Goal: Transaction & Acquisition: Purchase product/service

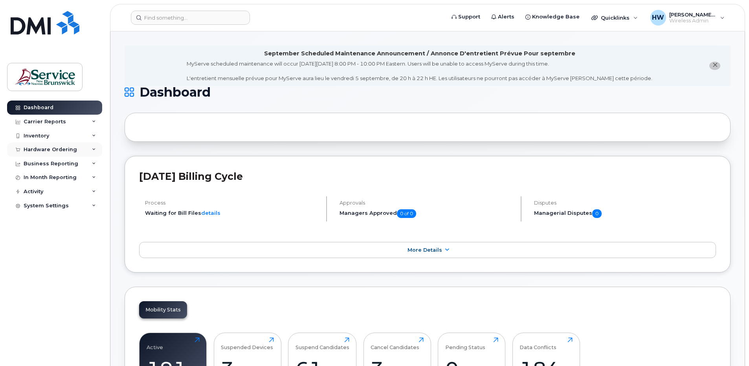
click at [68, 150] on div "Hardware Ordering" at bounding box center [50, 150] width 53 height 6
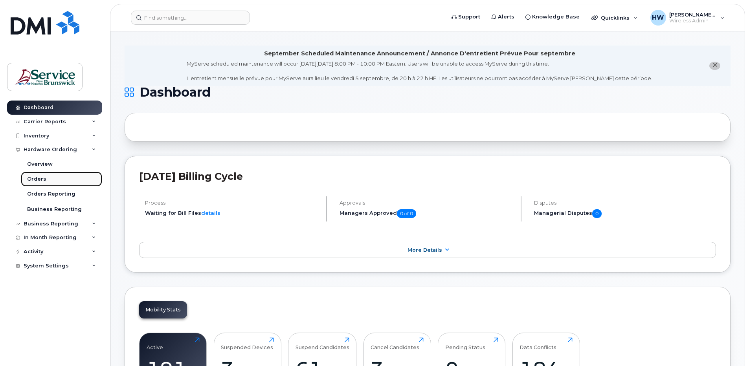
click at [35, 180] on div "Orders" at bounding box center [36, 179] width 19 height 7
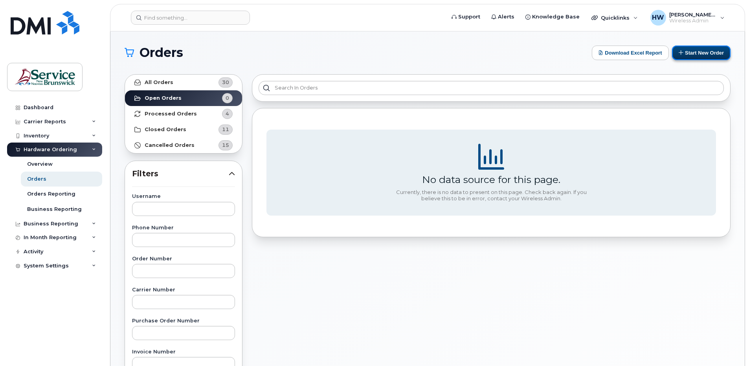
click at [701, 50] on button "Start New Order" at bounding box center [701, 53] width 59 height 15
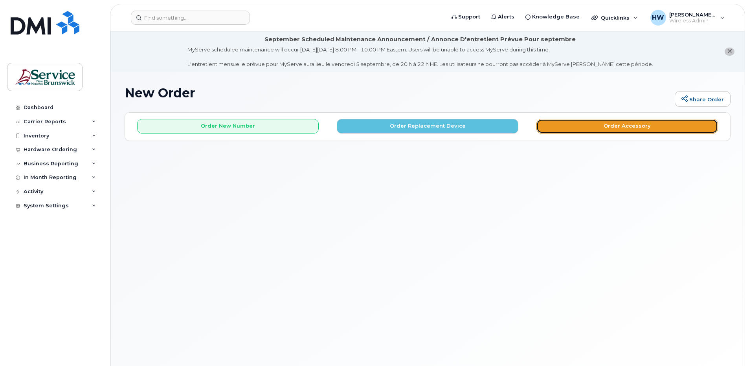
click at [629, 127] on button "Order Accessory" at bounding box center [627, 126] width 182 height 15
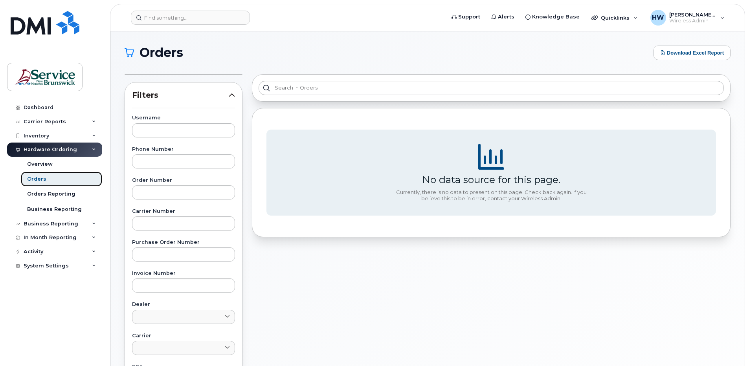
click at [41, 176] on div "Orders" at bounding box center [36, 179] width 19 height 7
click at [41, 178] on div "Orders" at bounding box center [36, 179] width 19 height 7
click at [38, 178] on div "Orders" at bounding box center [36, 179] width 19 height 7
click at [43, 193] on div "Orders Reporting" at bounding box center [51, 194] width 48 height 7
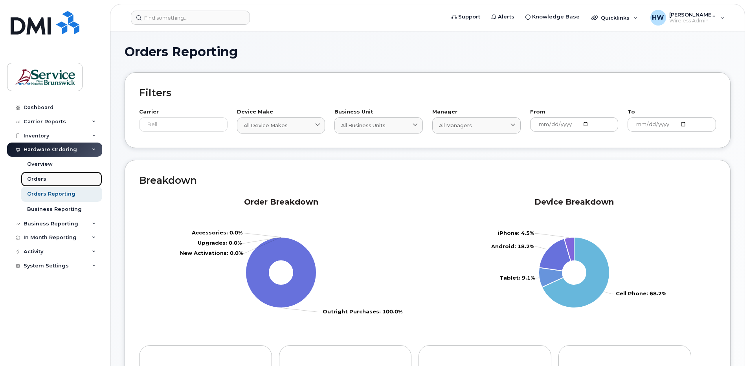
click at [39, 177] on div "Orders" at bounding box center [36, 179] width 19 height 7
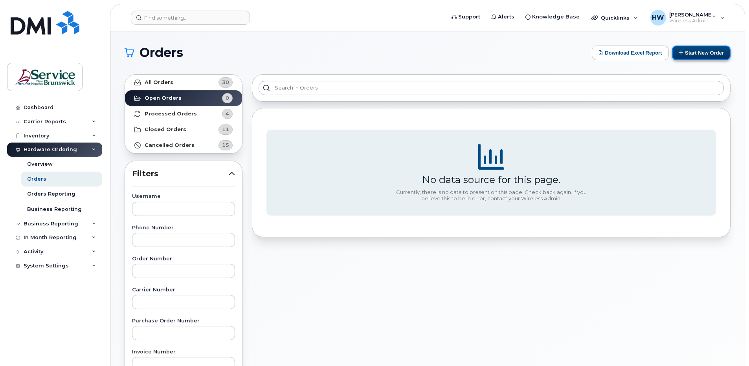
click at [716, 50] on button "Start New Order" at bounding box center [701, 53] width 59 height 15
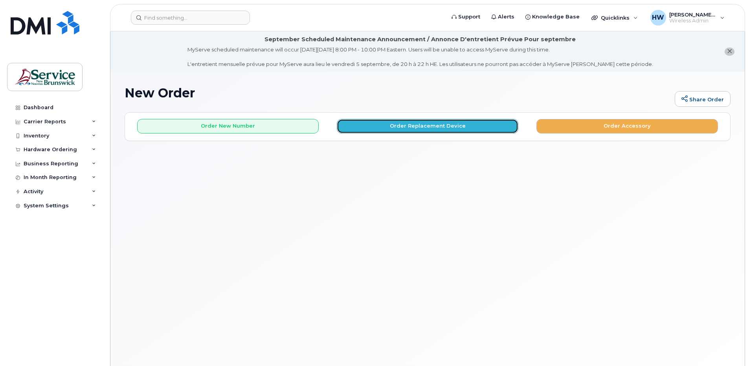
click at [417, 127] on button "Order Replacement Device" at bounding box center [428, 126] width 182 height 15
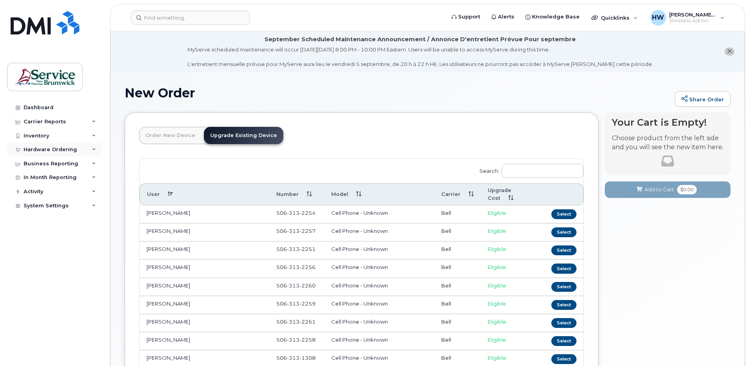
click at [75, 150] on div "Hardware Ordering" at bounding box center [54, 150] width 95 height 14
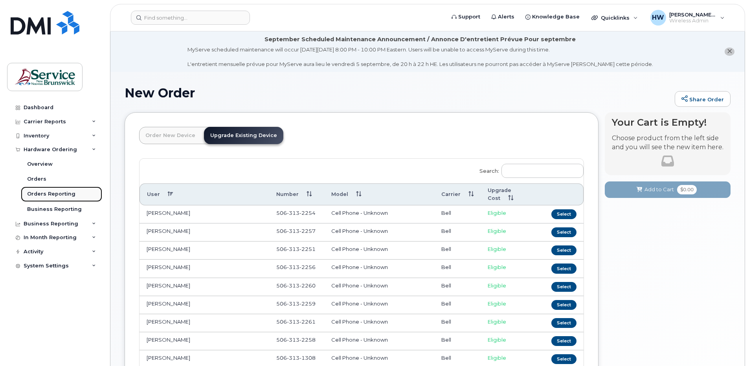
click at [47, 196] on div "Orders Reporting" at bounding box center [51, 194] width 48 height 7
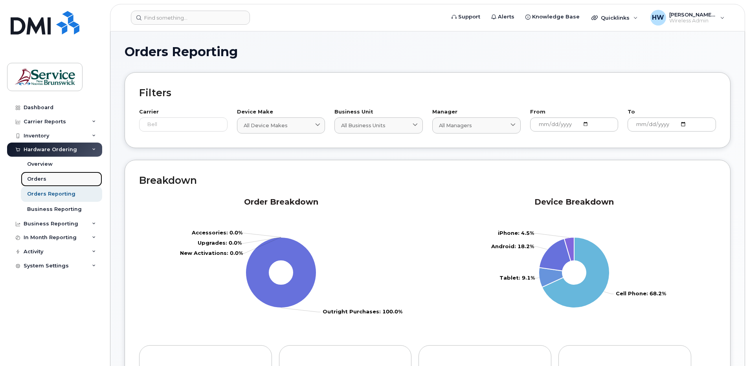
click at [42, 178] on div "Orders" at bounding box center [36, 179] width 19 height 7
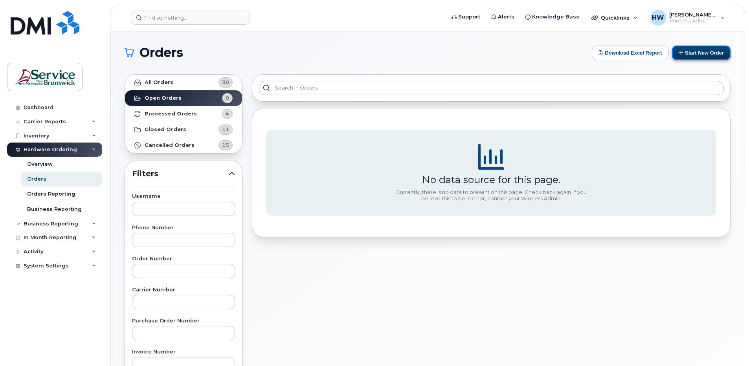
click at [694, 51] on button "Start New Order" at bounding box center [701, 53] width 59 height 15
click at [698, 51] on button "Start New Order" at bounding box center [701, 53] width 59 height 15
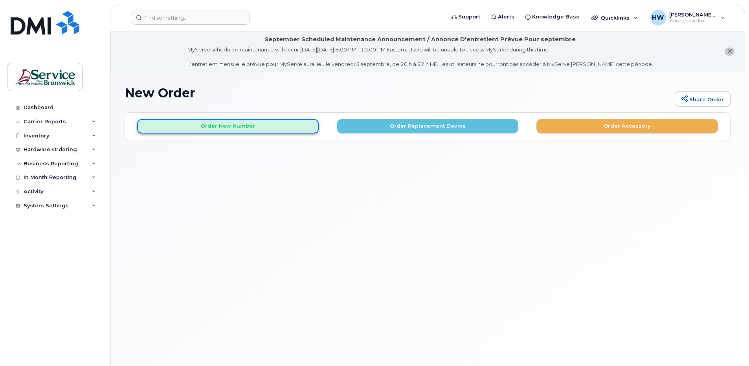
click at [221, 124] on button "Order New Number" at bounding box center [228, 126] width 182 height 15
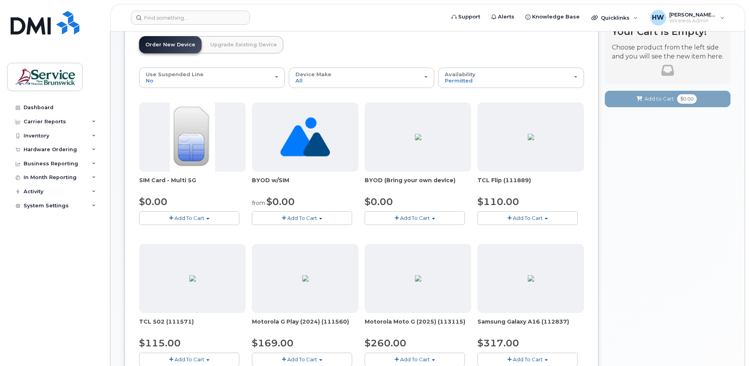
scroll to position [118, 0]
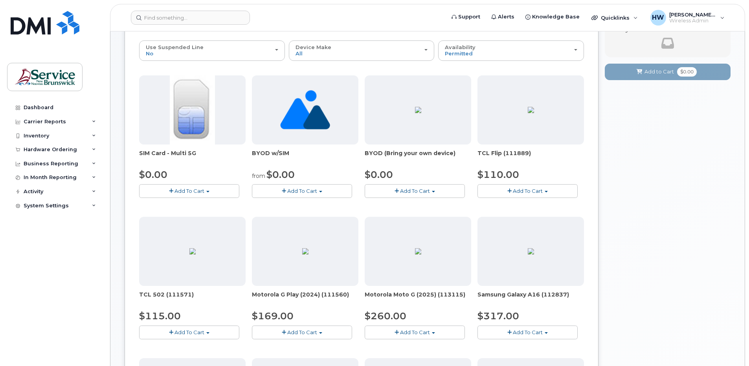
click at [299, 190] on span "Add To Cart" at bounding box center [302, 191] width 30 height 6
click at [191, 190] on span "Add To Cart" at bounding box center [189, 191] width 30 height 6
click at [413, 191] on span "Add To Cart" at bounding box center [415, 191] width 30 height 6
click at [677, 196] on div "Your Cart is Empty! Choose product from the left side and you will see the new …" at bounding box center [668, 340] width 126 height 693
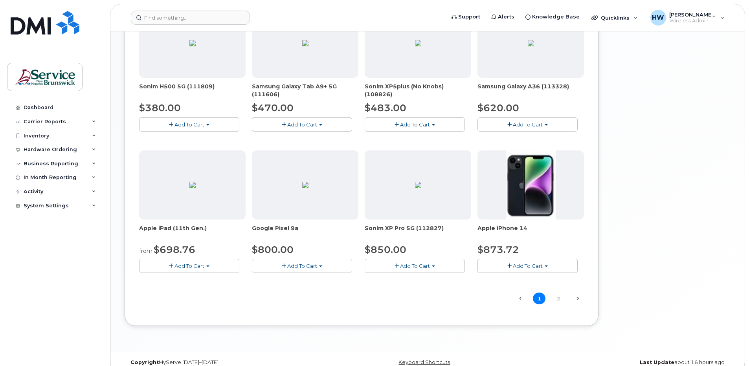
scroll to position [479, 0]
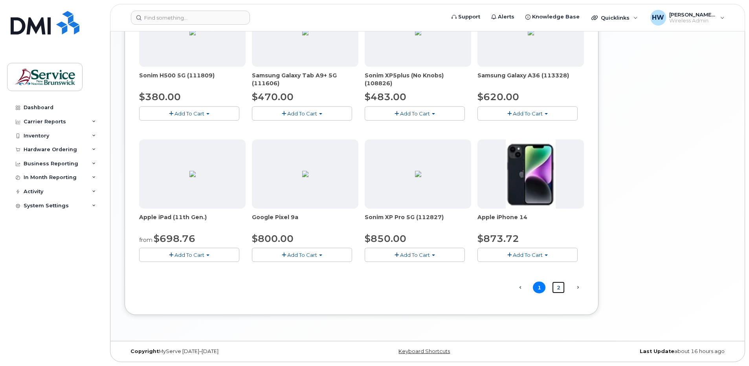
click at [561, 289] on link "2" at bounding box center [558, 288] width 13 height 12
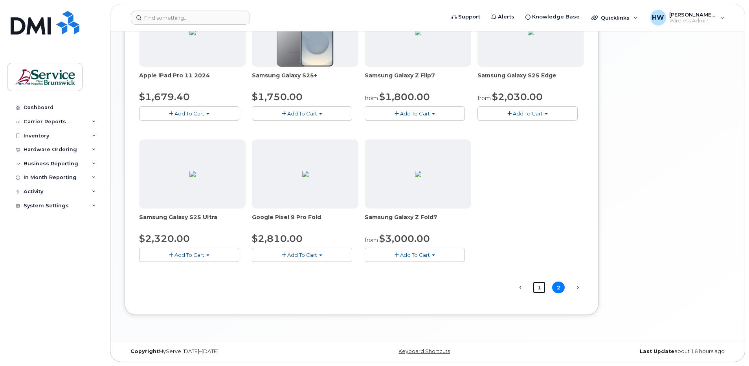
click at [540, 286] on link "1" at bounding box center [539, 288] width 13 height 12
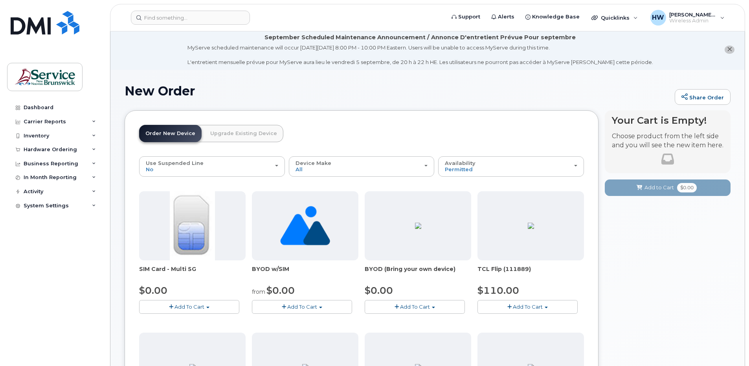
scroll to position [0, 0]
